Goal: Use online tool/utility: Utilize a website feature to perform a specific function

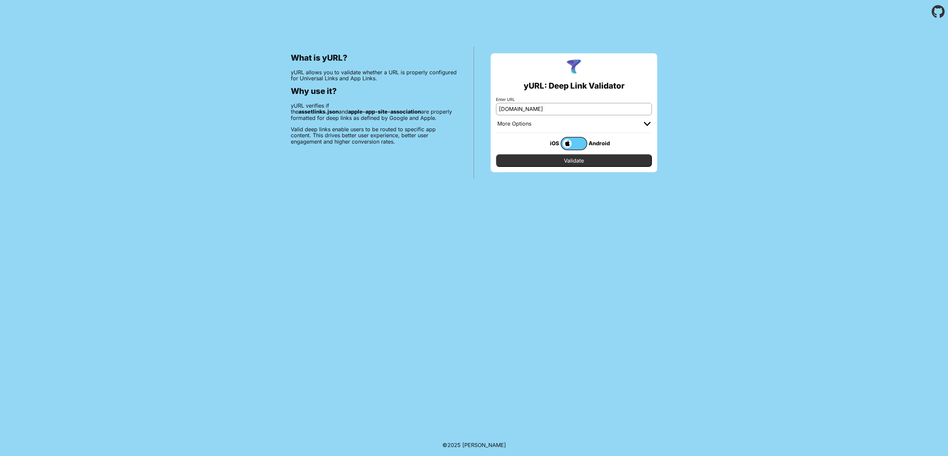
type input "[DOMAIN_NAME]"
click at [496, 154] on input "Validate" at bounding box center [574, 160] width 156 height 13
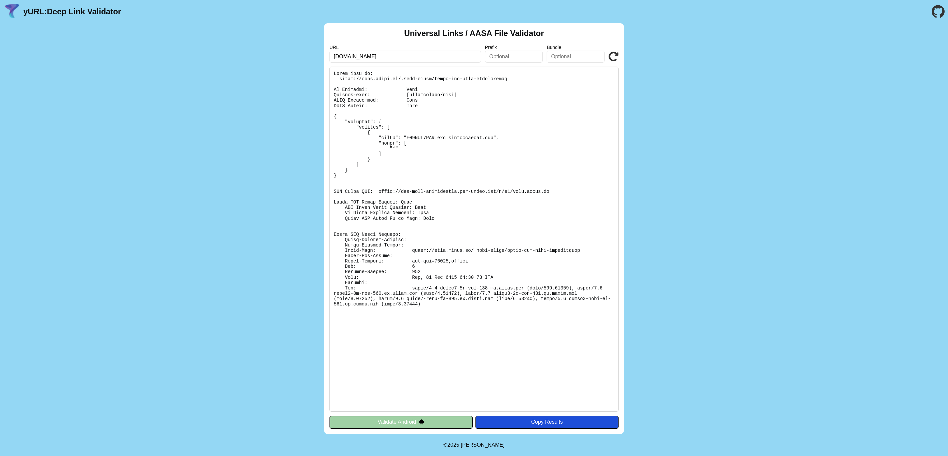
click at [413, 421] on button "Validate Android" at bounding box center [401, 422] width 143 height 13
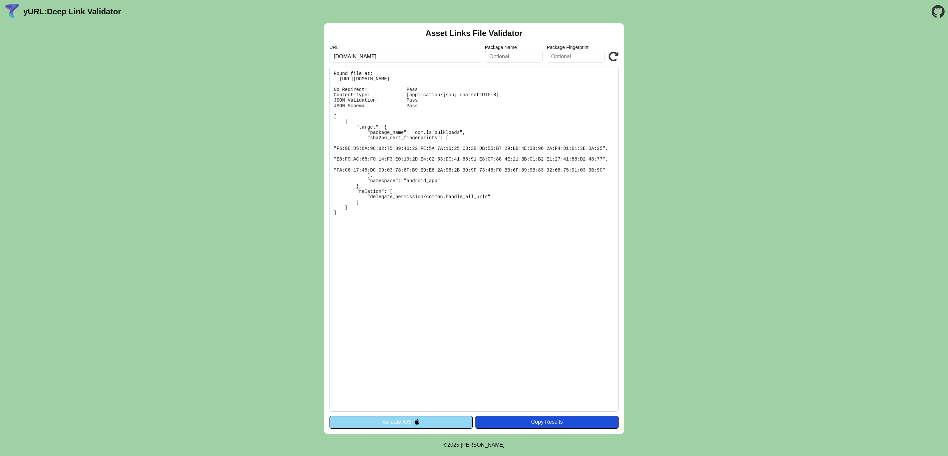
click at [376, 139] on pre "Found file at: [URL][DOMAIN_NAME] No Redirect: Pass Content-type: [application/…" at bounding box center [474, 239] width 289 height 345
copy pre "sha256_cert_fingerprints"
